Goal: Task Accomplishment & Management: Complete application form

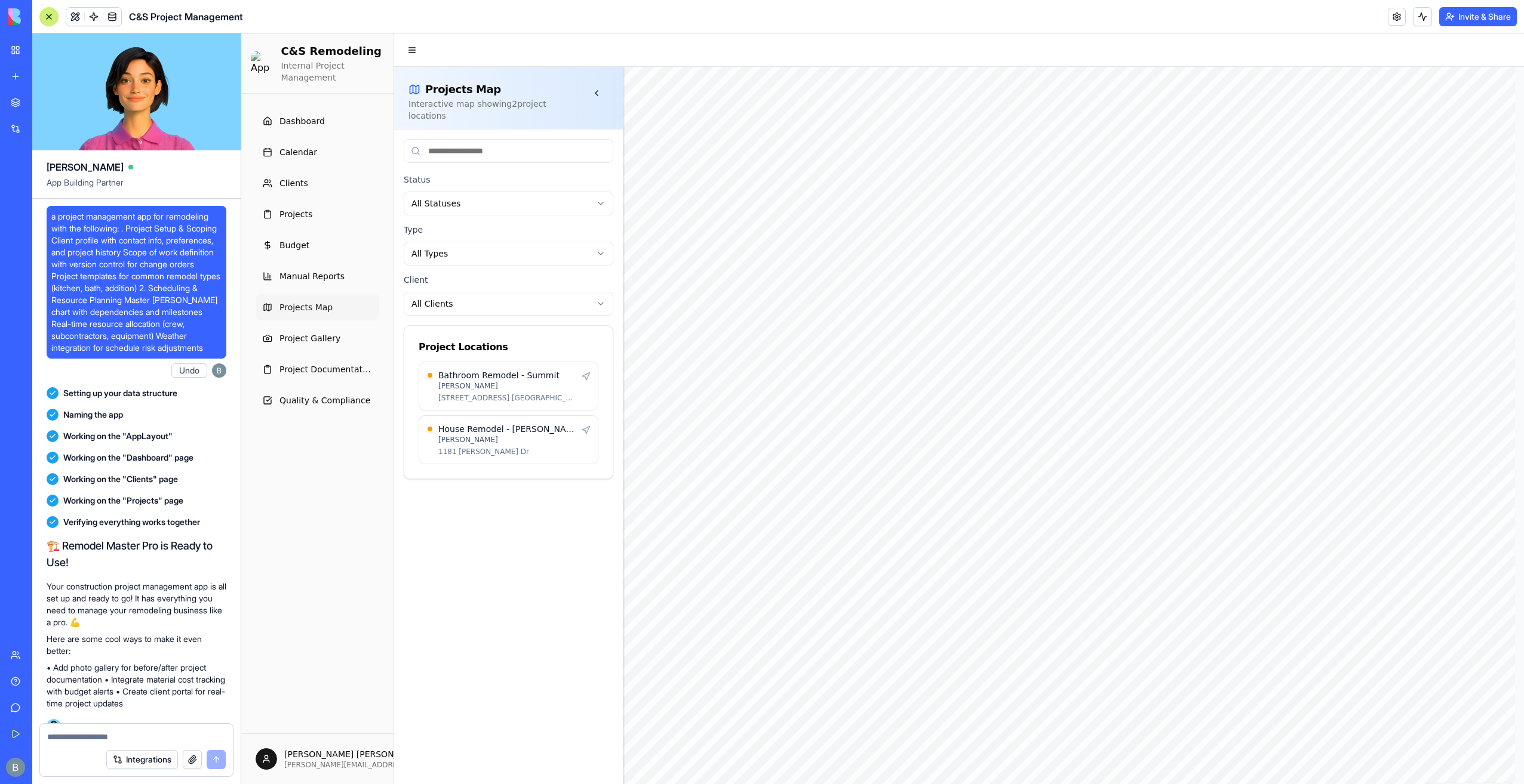
scroll to position [120824, 0]
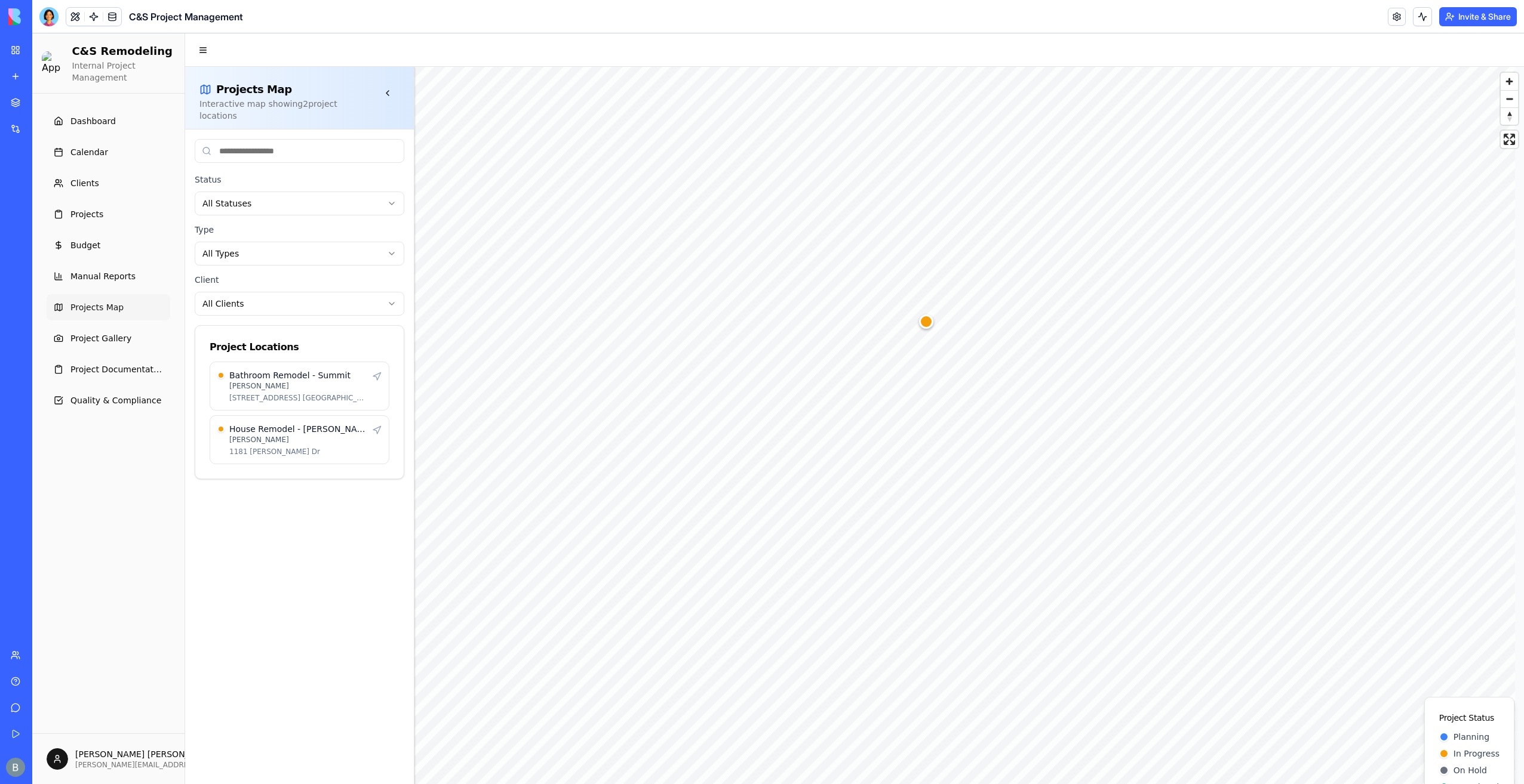
click at [61, 19] on div "C&S Project Management" at bounding box center [141, 17] width 204 height 19
drag, startPoint x: 61, startPoint y: 19, endPoint x: 49, endPoint y: 19, distance: 12.0
click at [49, 19] on div at bounding box center [49, 17] width 19 height 19
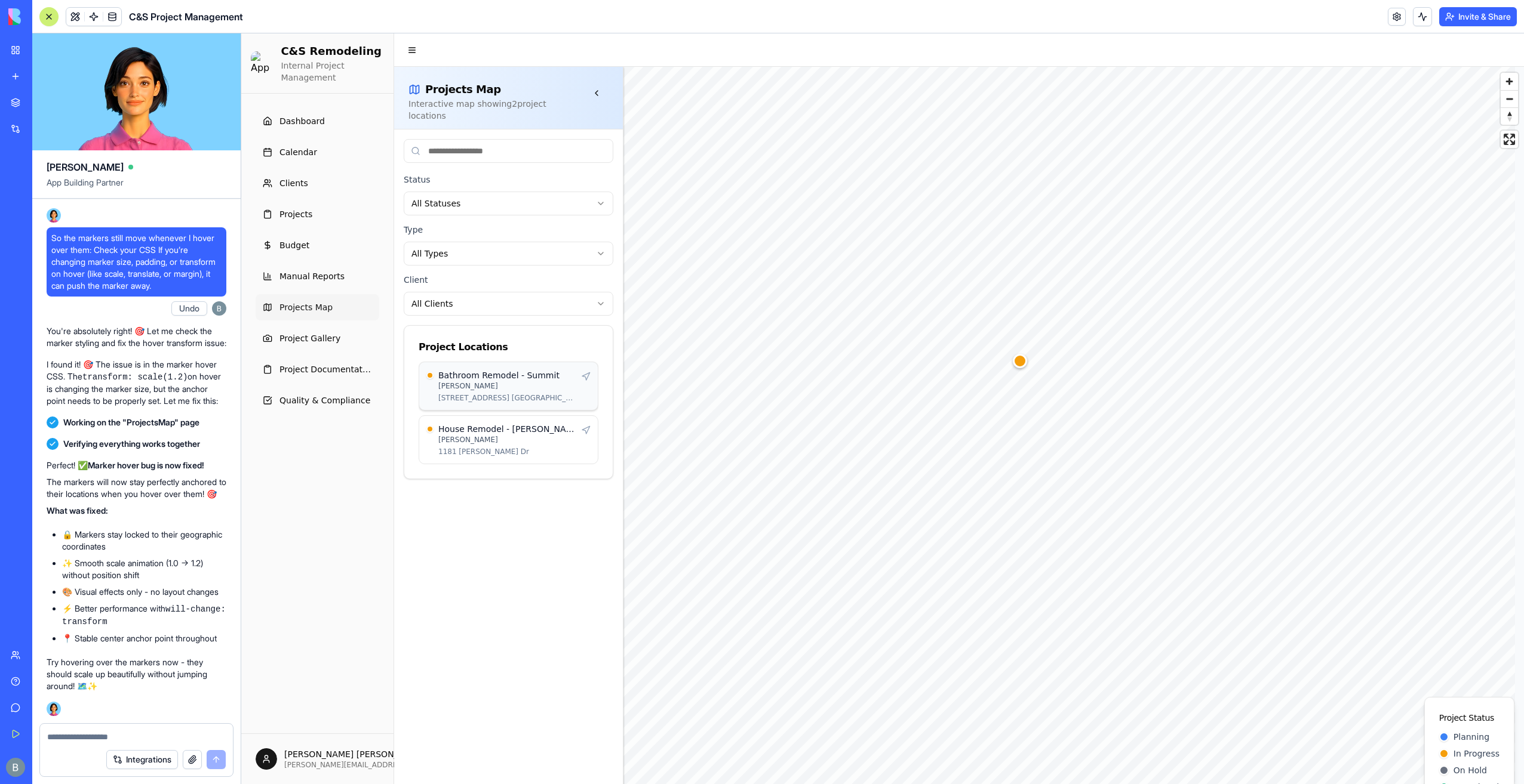
click at [537, 381] on p "[PERSON_NAME]" at bounding box center [507, 385] width 138 height 10
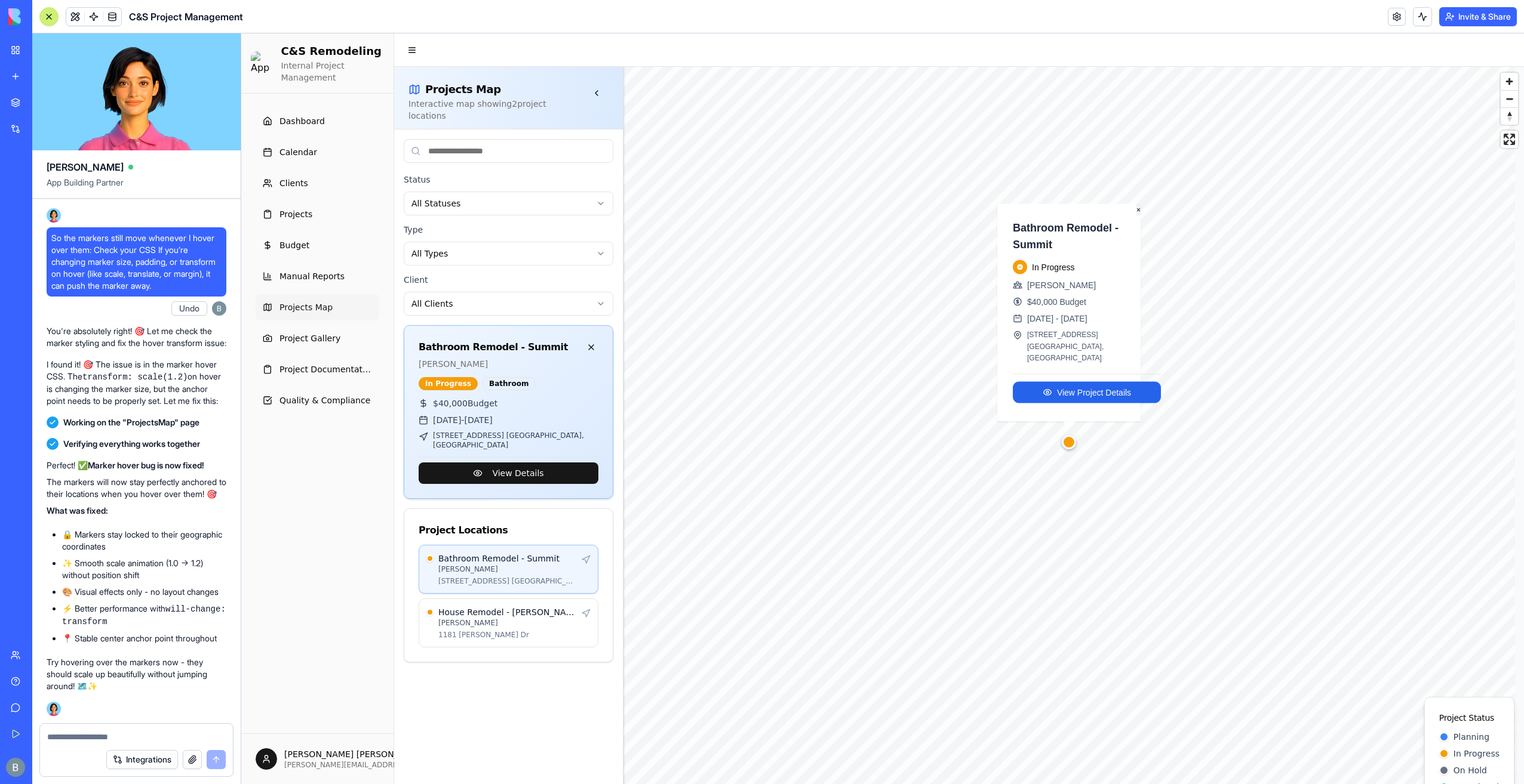
click at [1138, 216] on button "×" at bounding box center [1138, 211] width 4 height 12
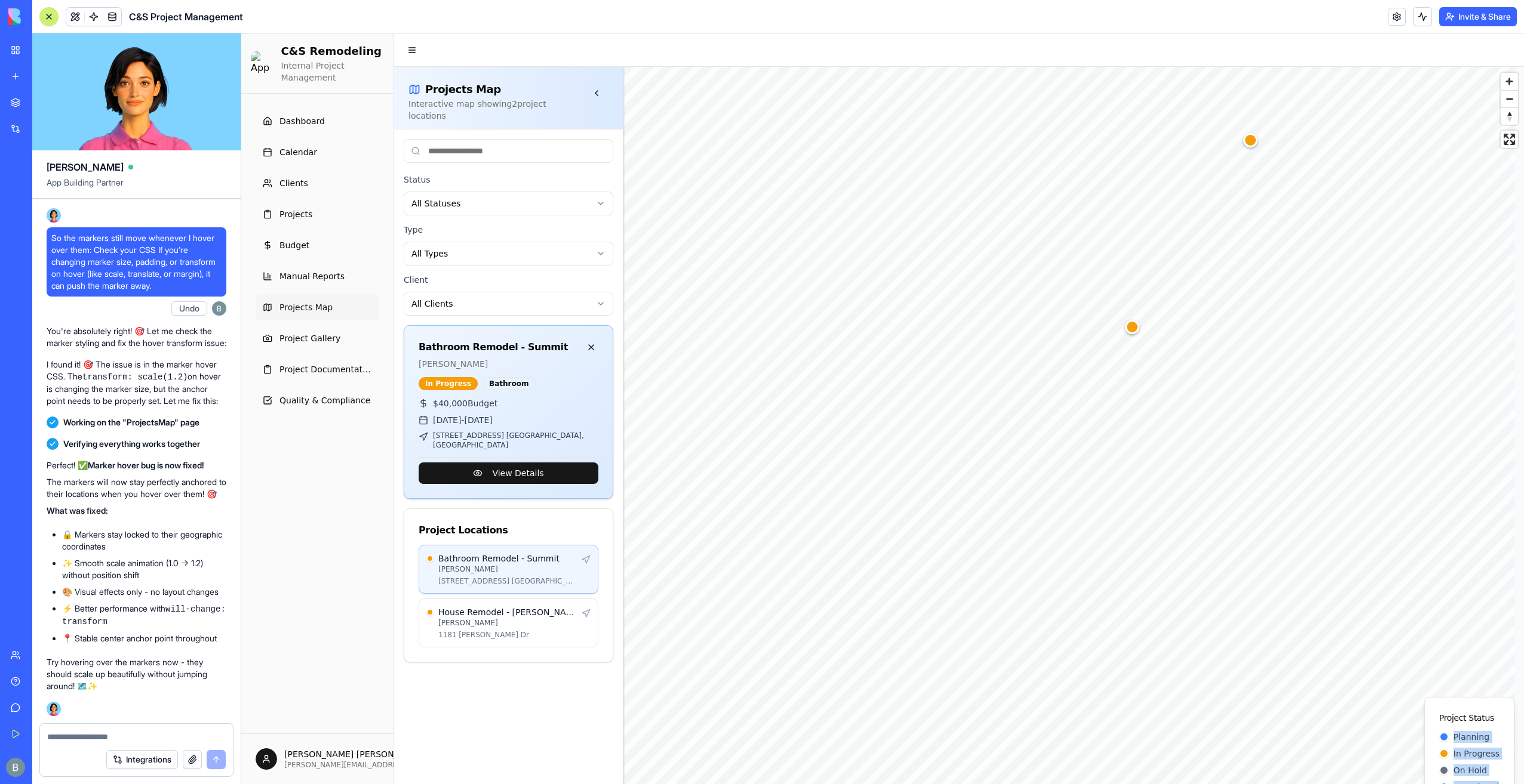
click at [1475, 688] on div "Projects Map Interactive map showing 2 project location s Status All Statuses T…" at bounding box center [959, 442] width 1130 height 751
click at [595, 341] on button at bounding box center [591, 348] width 14 height 14
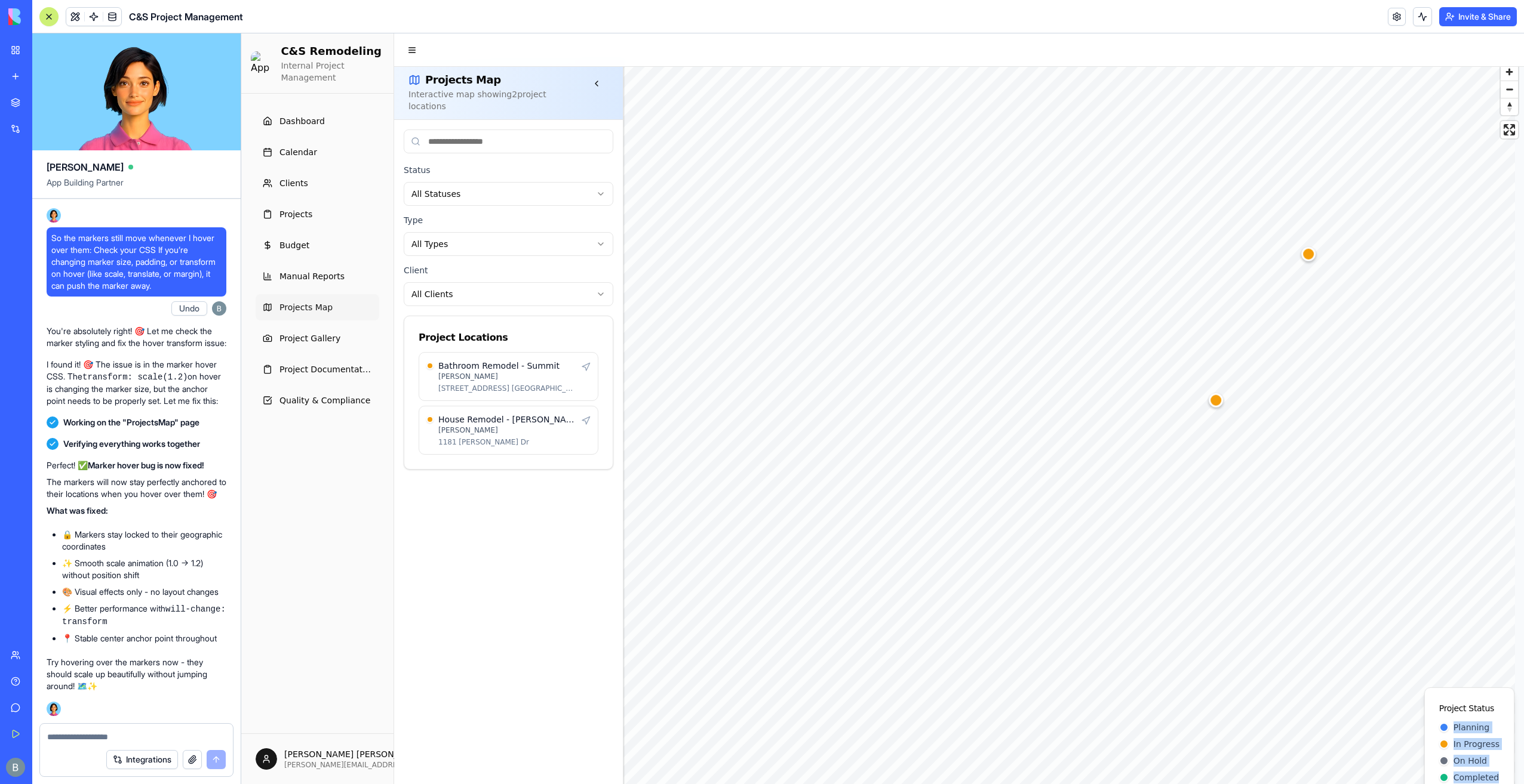
scroll to position [33, 0]
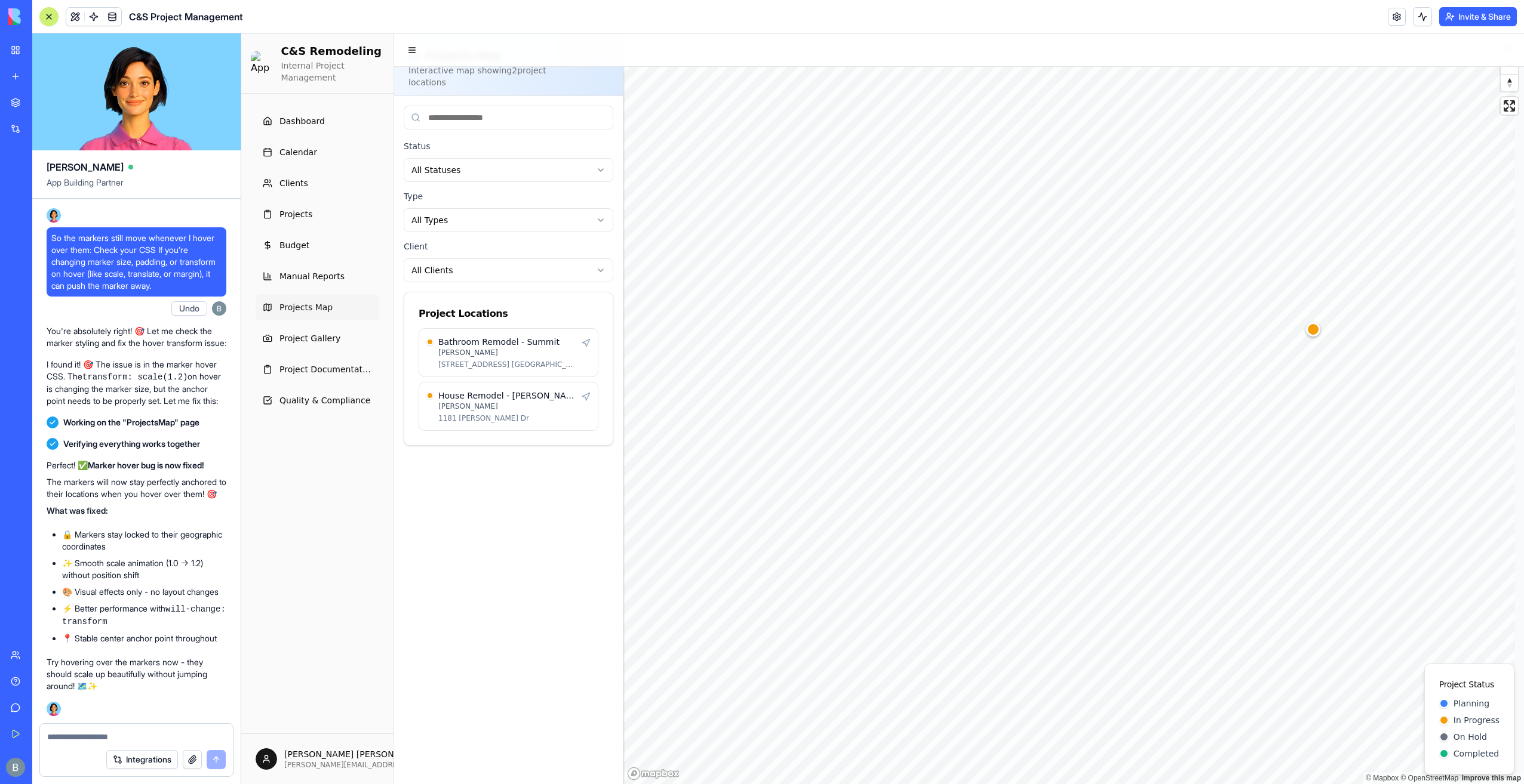
click at [1463, 680] on div "Project Status" at bounding box center [1470, 685] width 61 height 12
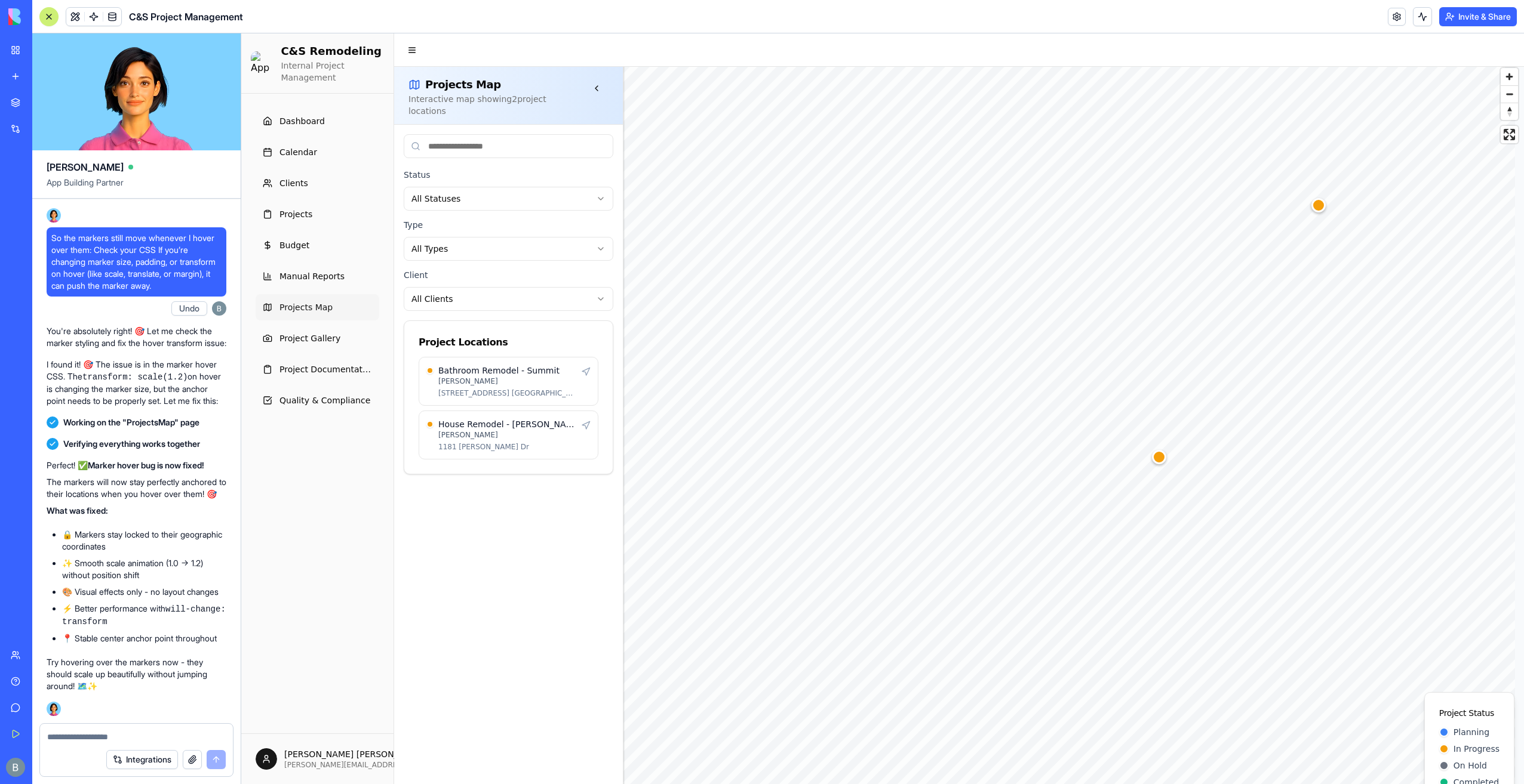
scroll to position [0, 0]
click at [350, 119] on link "Dashboard" at bounding box center [317, 121] width 124 height 26
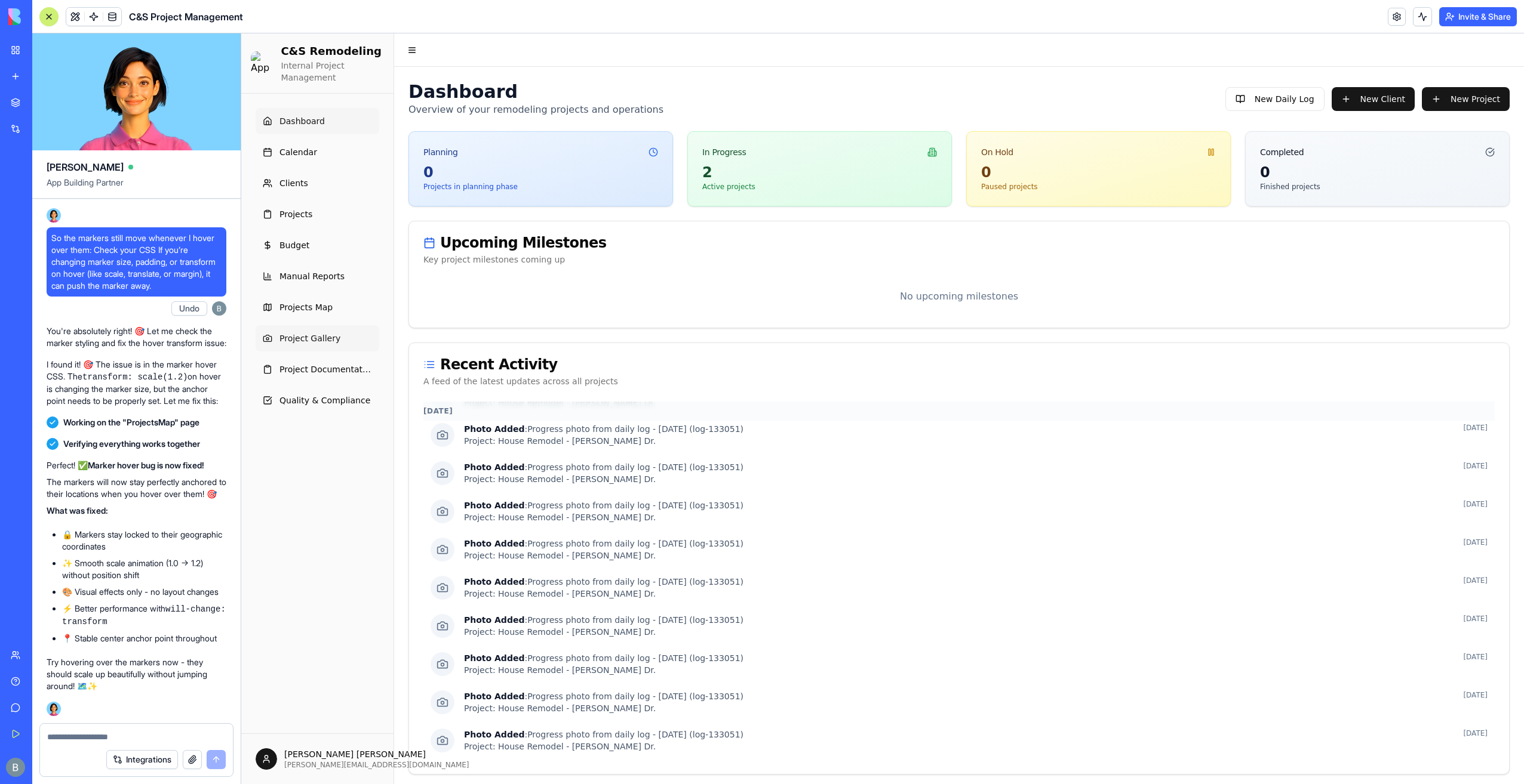
click at [324, 326] on link "Project Gallery" at bounding box center [317, 339] width 124 height 26
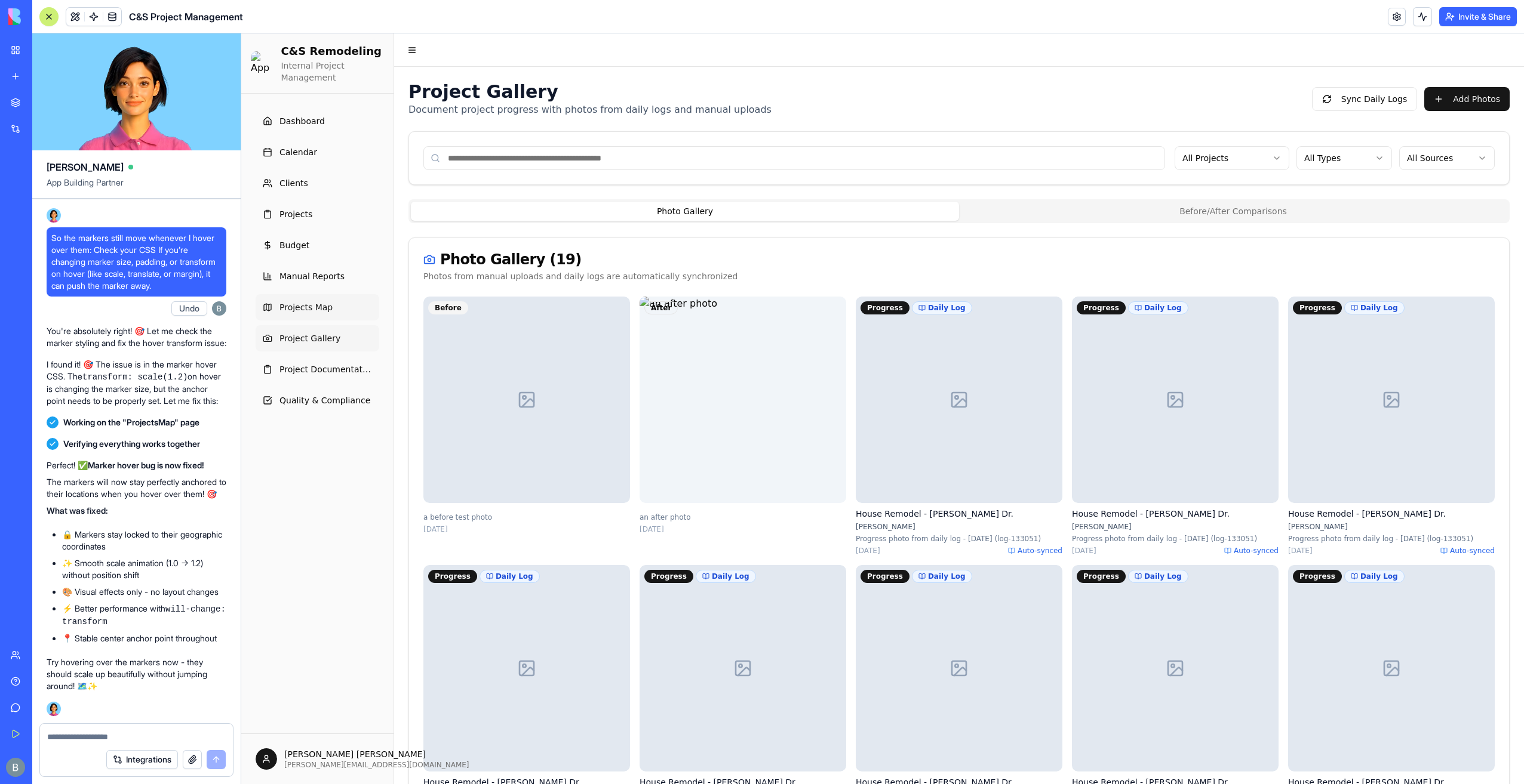
click at [324, 313] on link "Projects Map" at bounding box center [317, 307] width 124 height 26
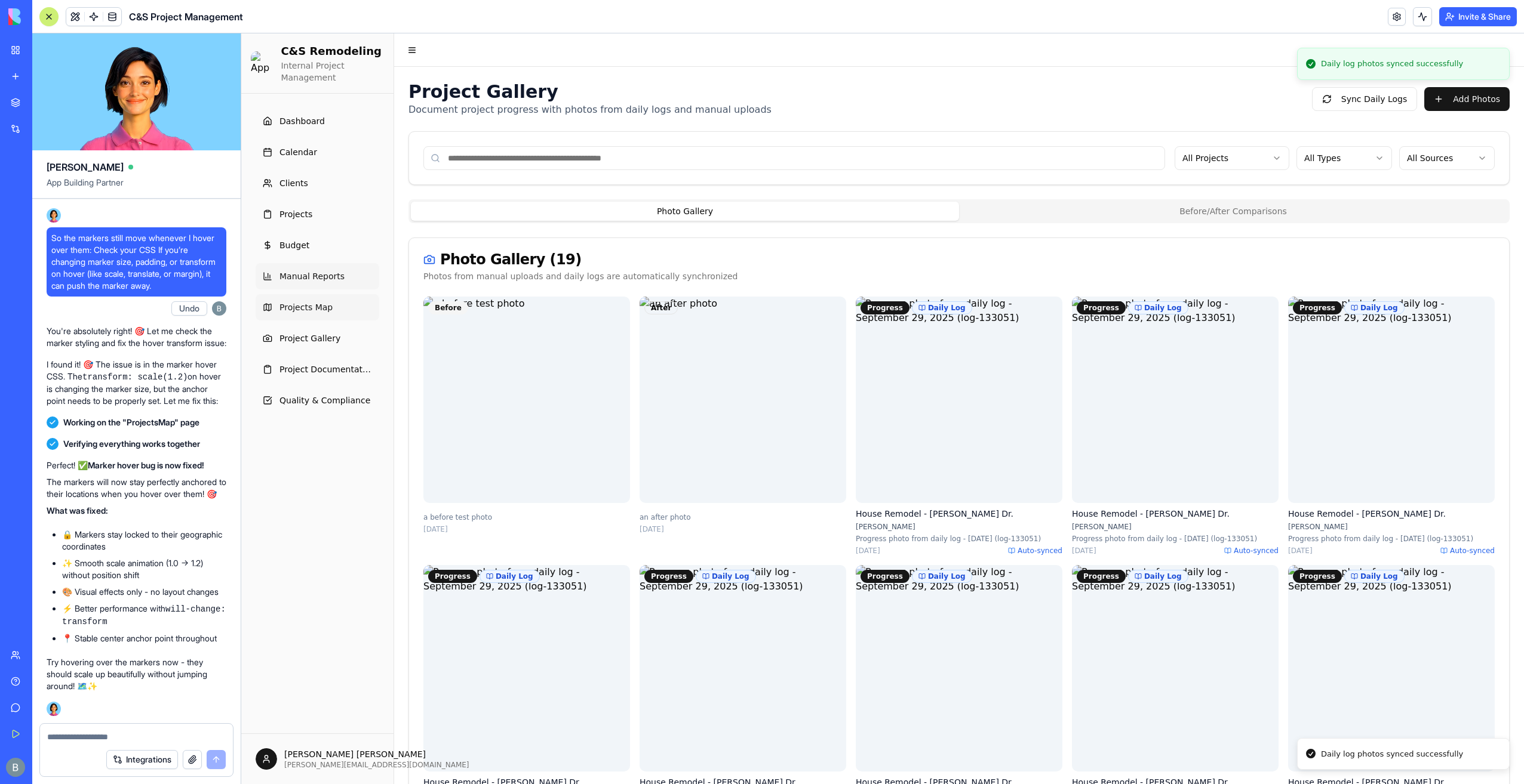
click at [314, 270] on span "Manual Reports" at bounding box center [312, 277] width 65 height 12
click at [318, 299] on link "Projects Map" at bounding box center [317, 307] width 124 height 26
click at [314, 268] on link "Manual Reports" at bounding box center [317, 277] width 124 height 26
click at [304, 354] on ul "Dashboard Calendar Clients Projects Budget Manual Reports Projects Map Project …" at bounding box center [317, 261] width 124 height 306
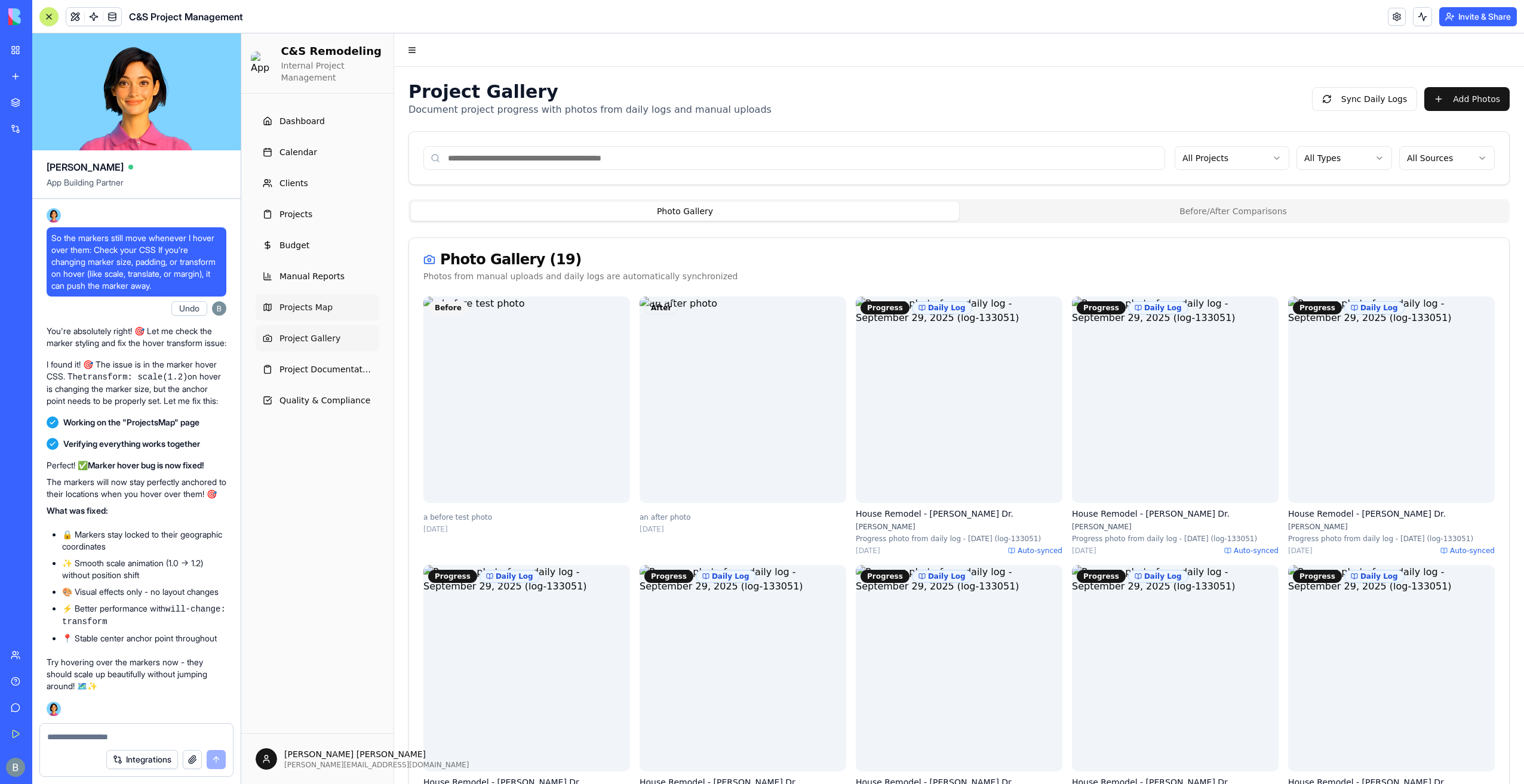
click at [304, 342] on span "Project Gallery" at bounding box center [309, 339] width 61 height 12
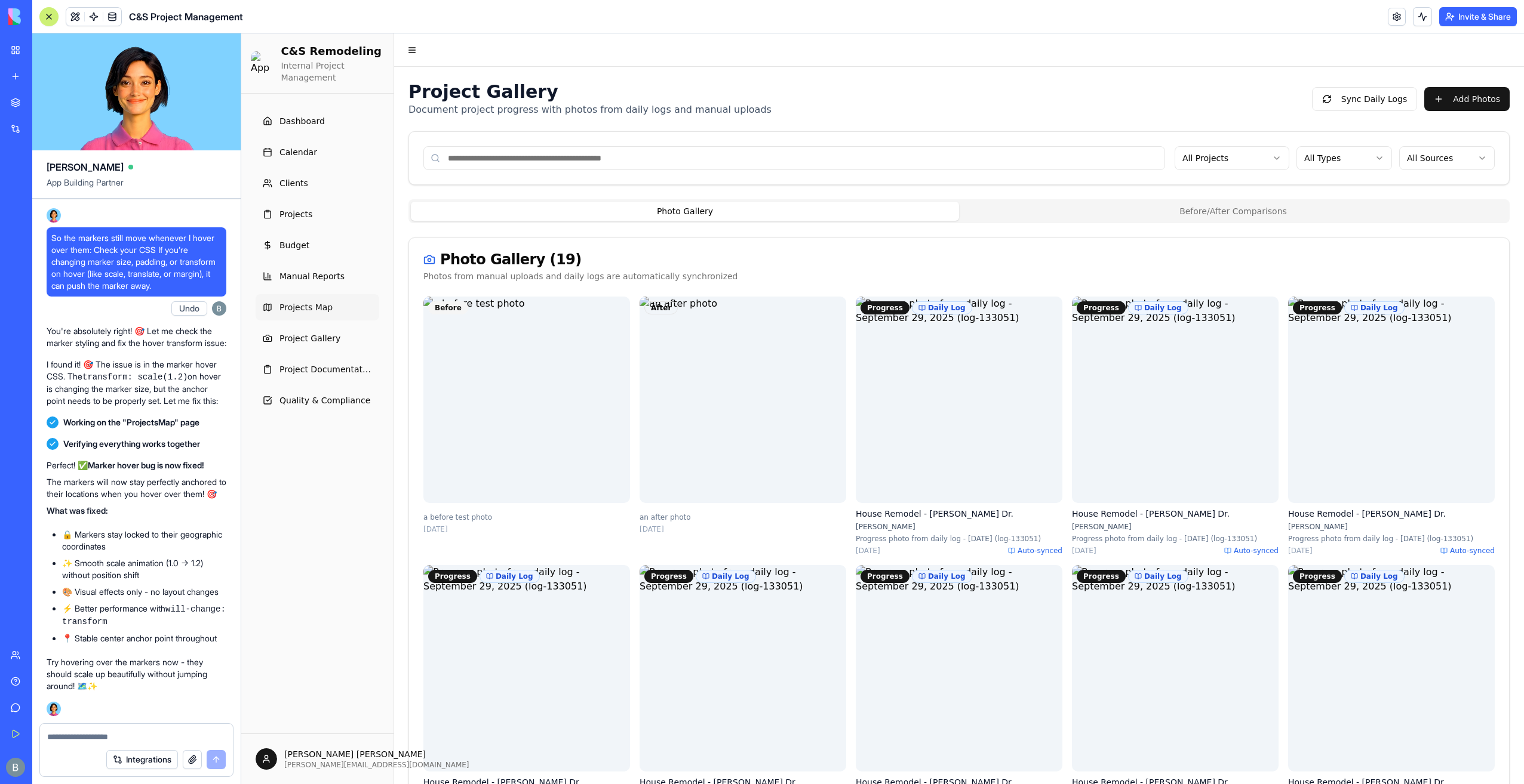
click at [266, 307] on icon at bounding box center [266, 306] width 0 height 6
click at [268, 307] on icon at bounding box center [267, 307] width 10 height 10
click at [316, 309] on span "Projects Map" at bounding box center [306, 307] width 54 height 12
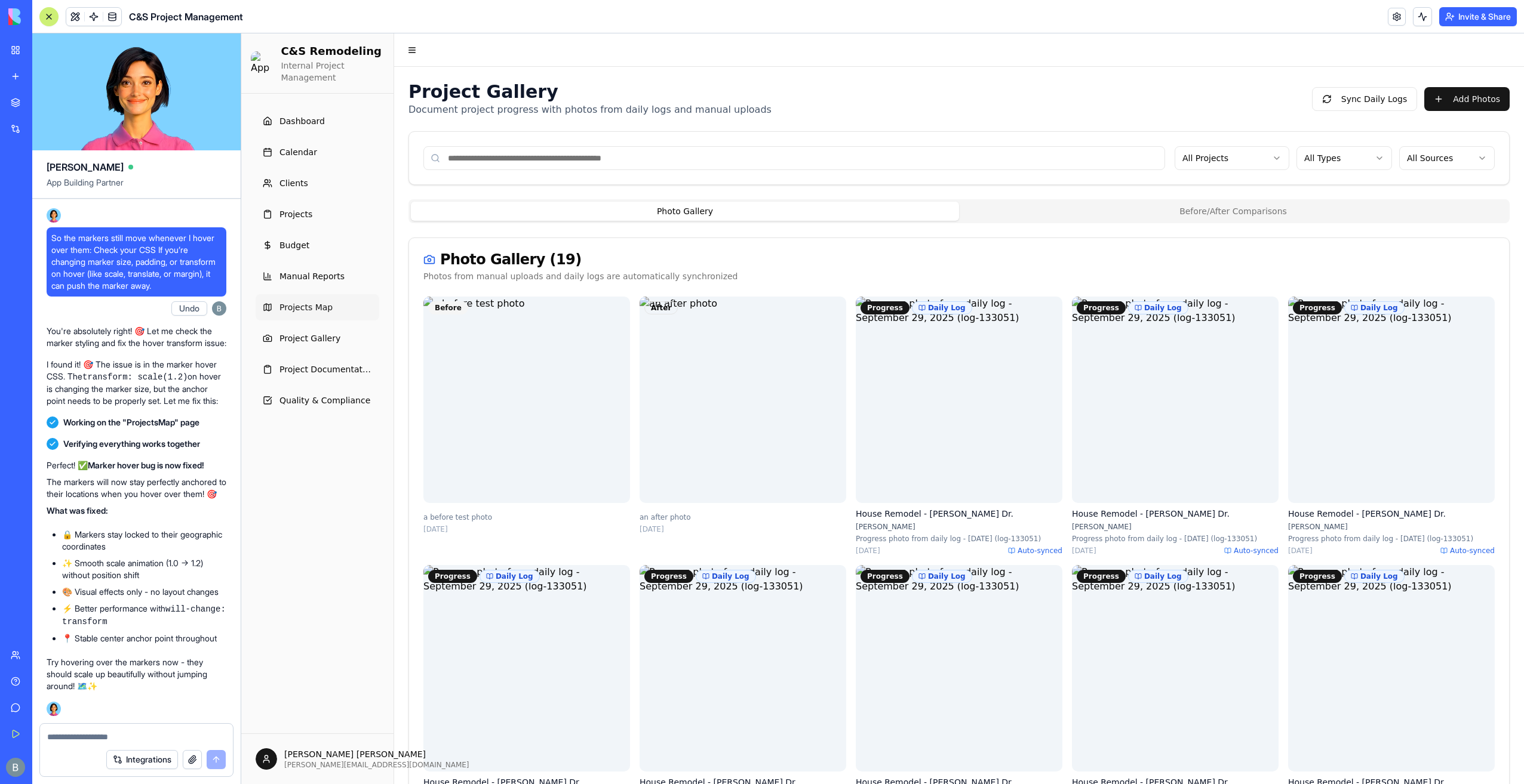
click at [316, 310] on span "Projects Map" at bounding box center [306, 307] width 54 height 12
click at [310, 306] on span "Projects Map" at bounding box center [306, 307] width 54 height 12
click at [165, 740] on textarea at bounding box center [136, 737] width 178 height 12
type textarea "*"
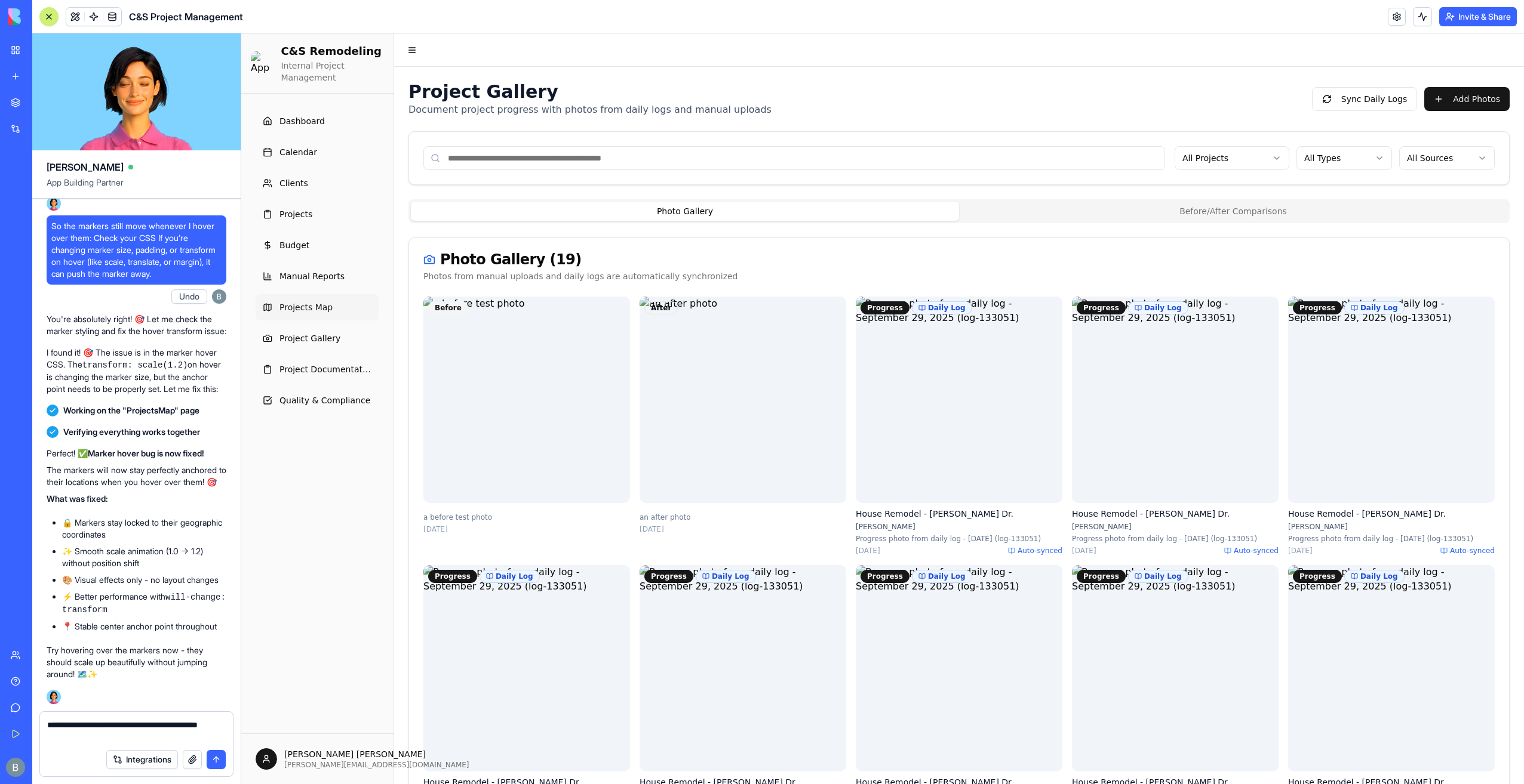
type textarea "**********"
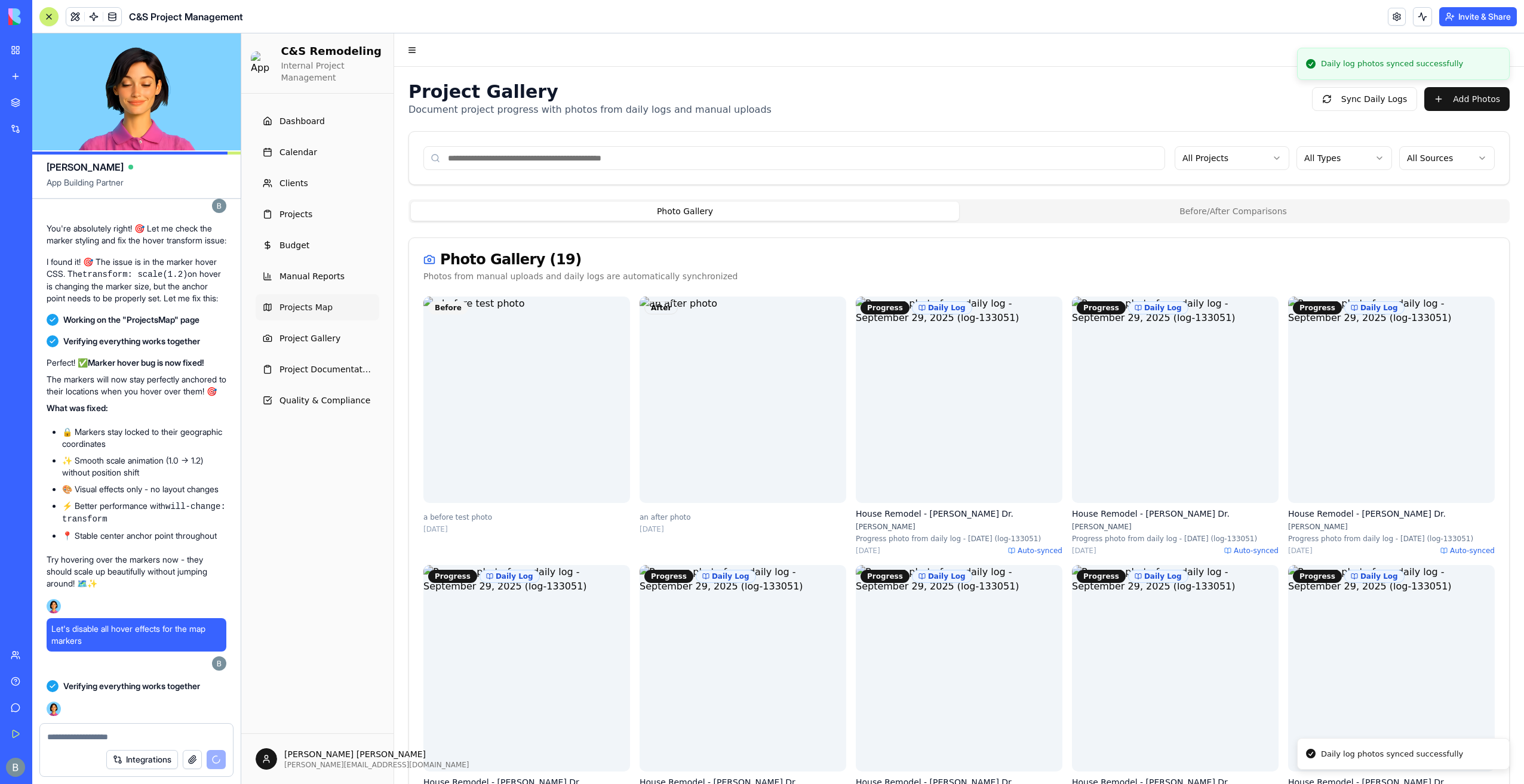
scroll to position [121024, 0]
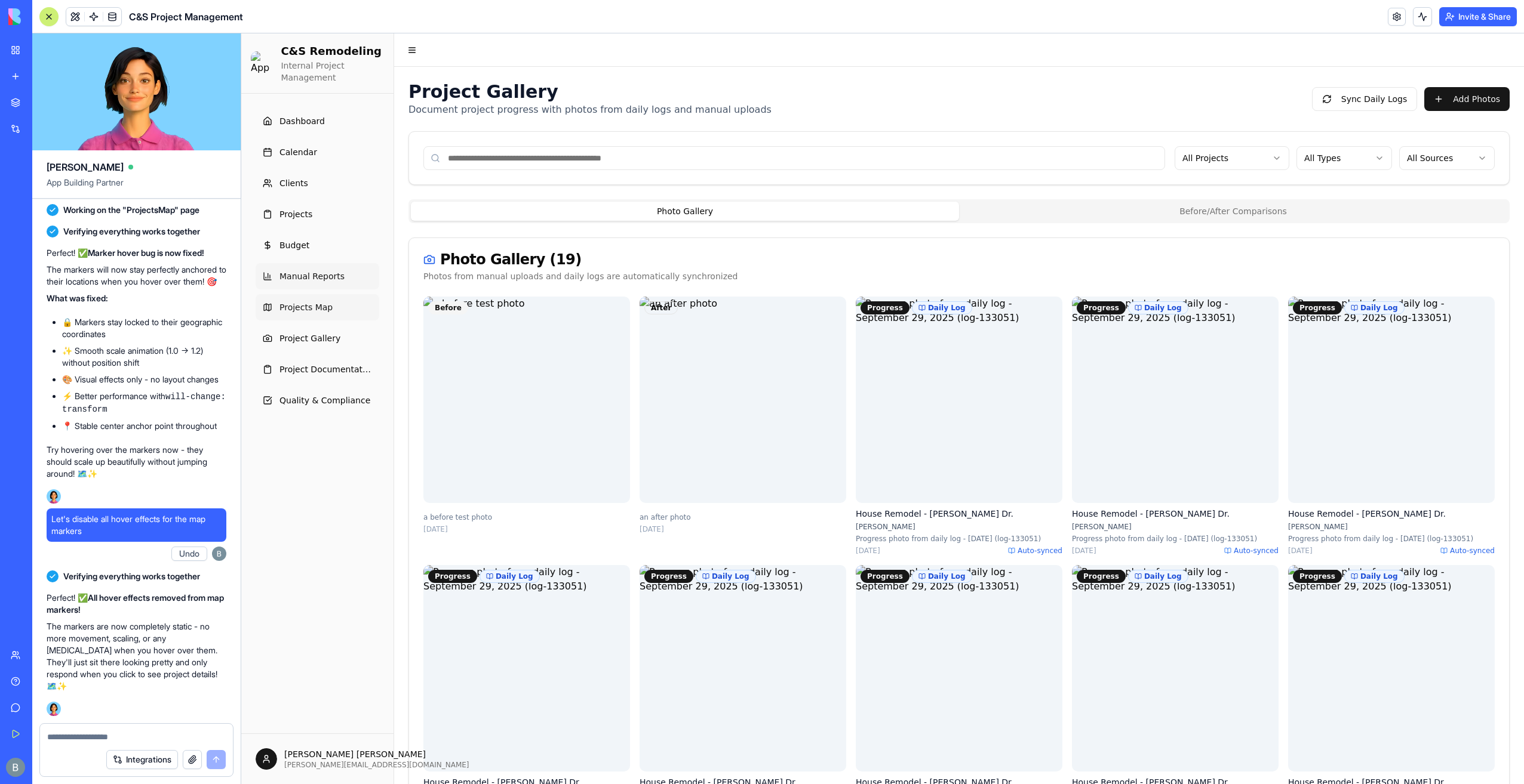
click at [316, 277] on span "Manual Reports" at bounding box center [312, 277] width 65 height 12
click at [57, 734] on textarea at bounding box center [137, 737] width 179 height 12
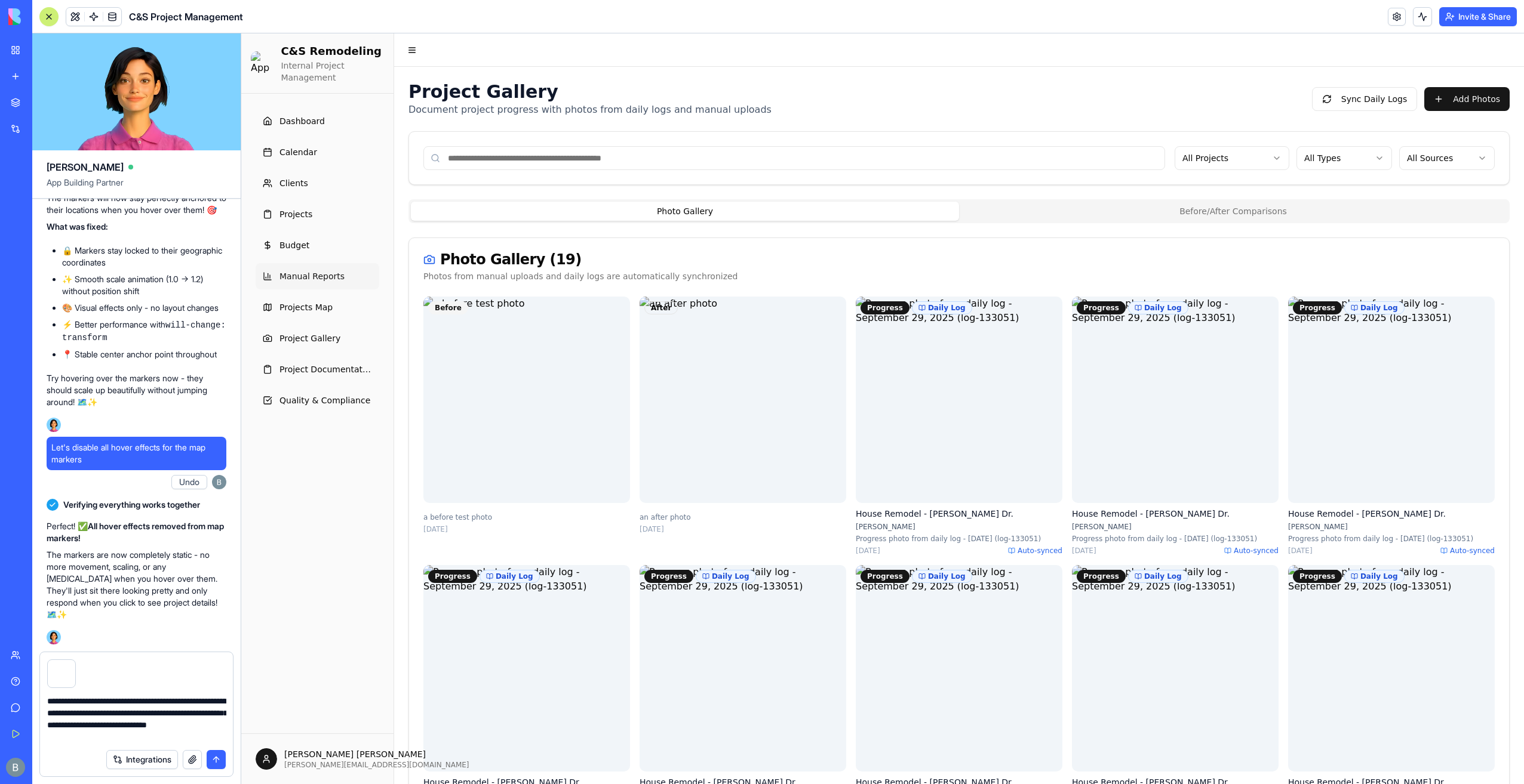
type textarea "**********"
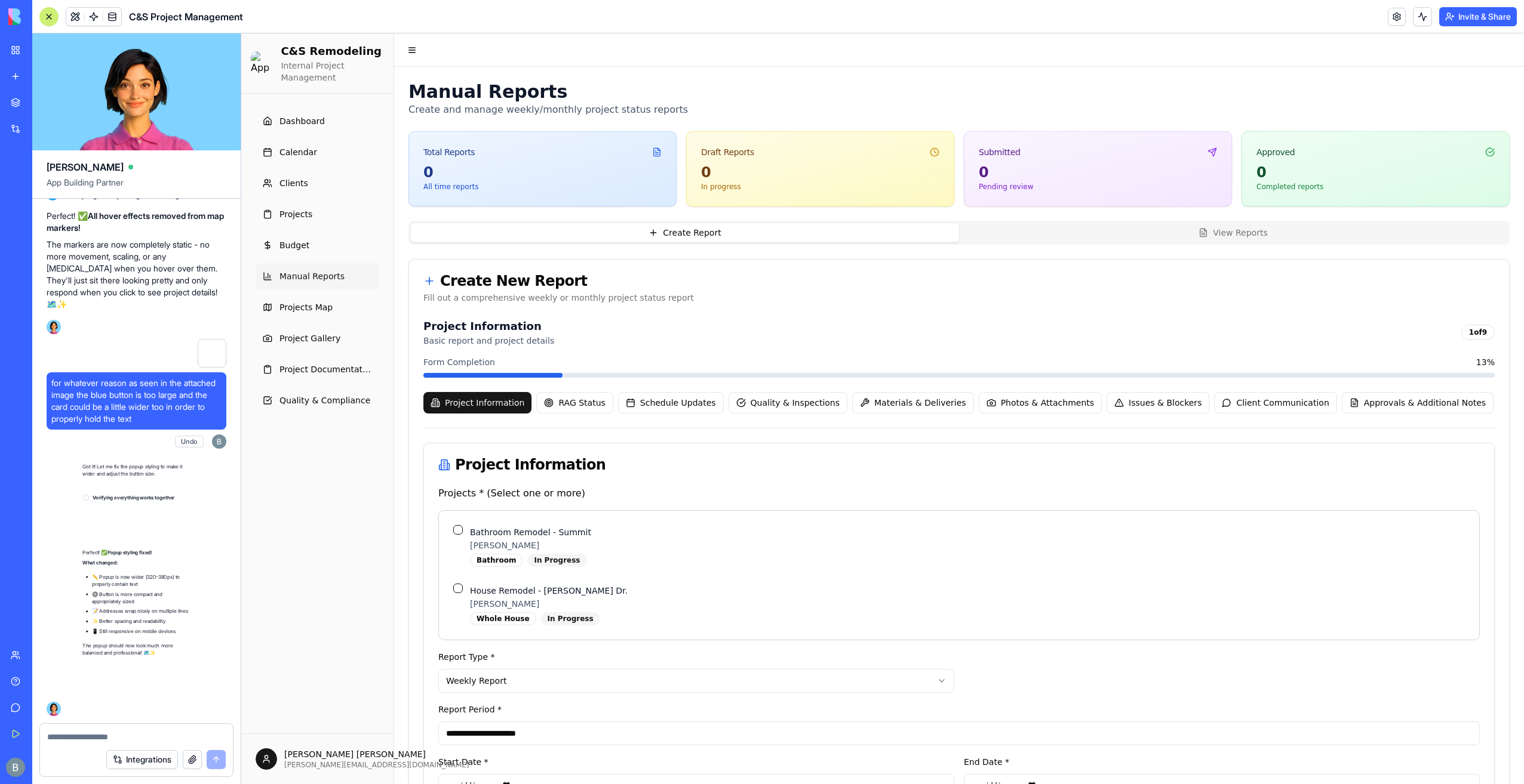
scroll to position [121418, 0]
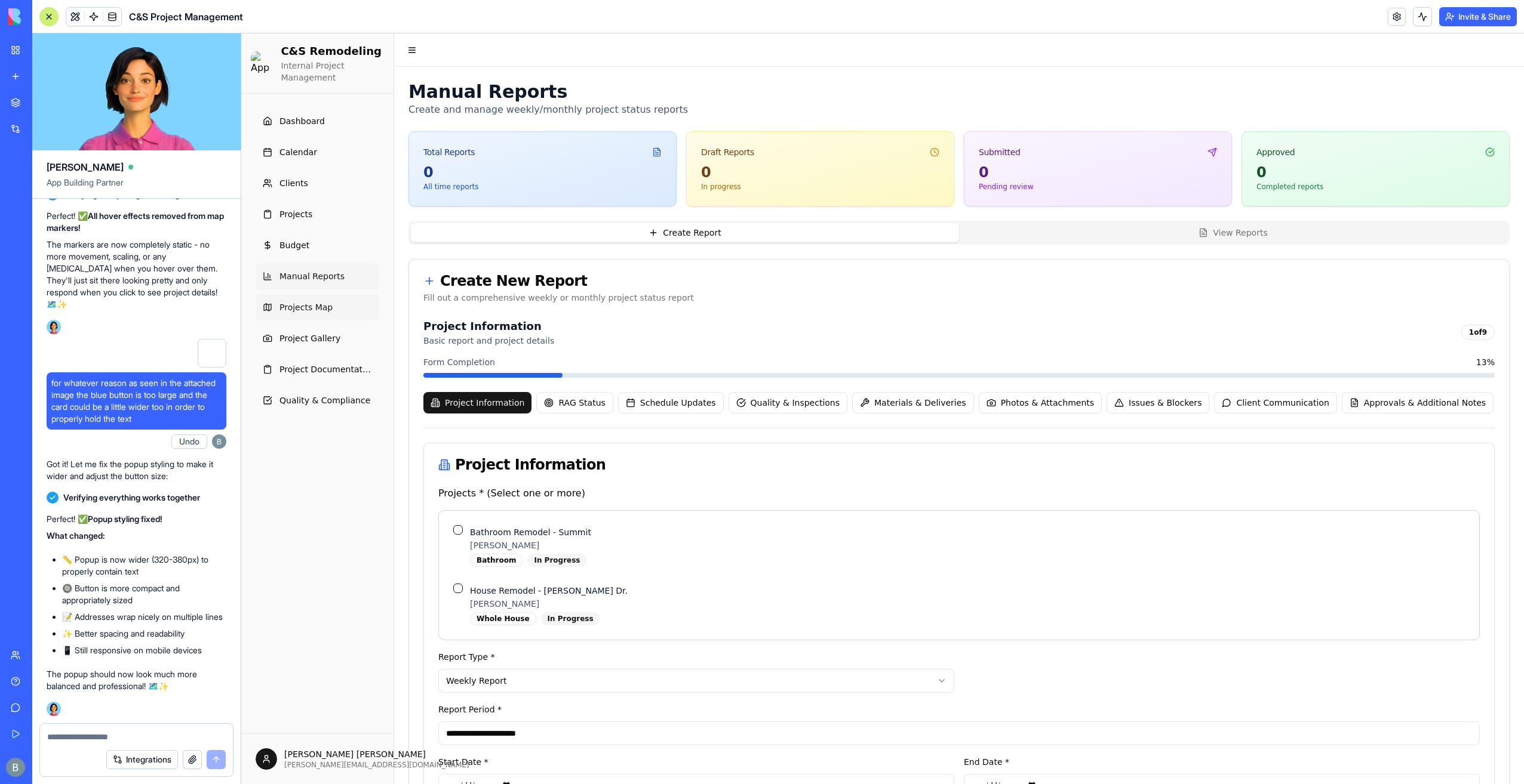
click at [319, 312] on span "Projects Map" at bounding box center [306, 307] width 54 height 12
